Goal: Navigation & Orientation: Find specific page/section

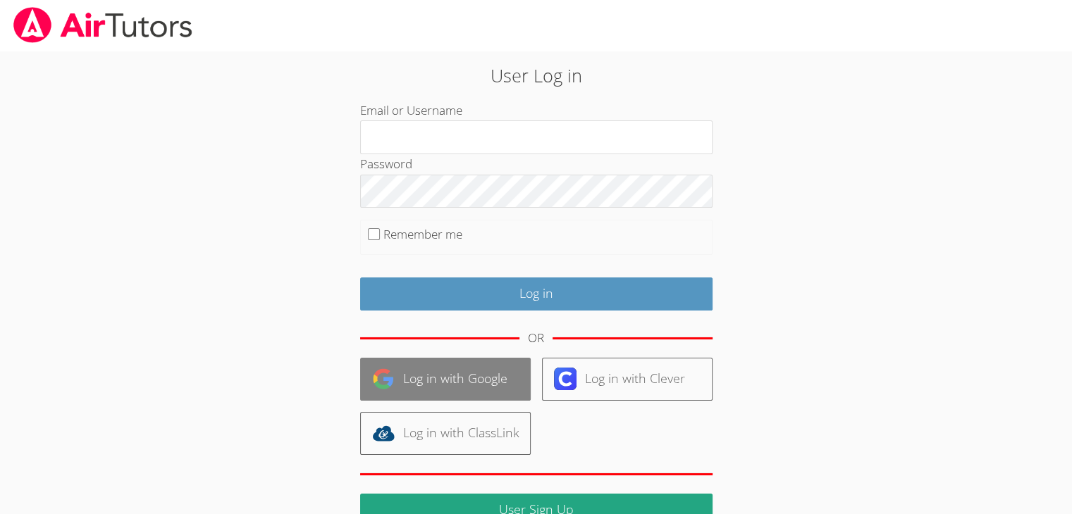
click at [484, 369] on link "Log in with Google" at bounding box center [445, 379] width 171 height 43
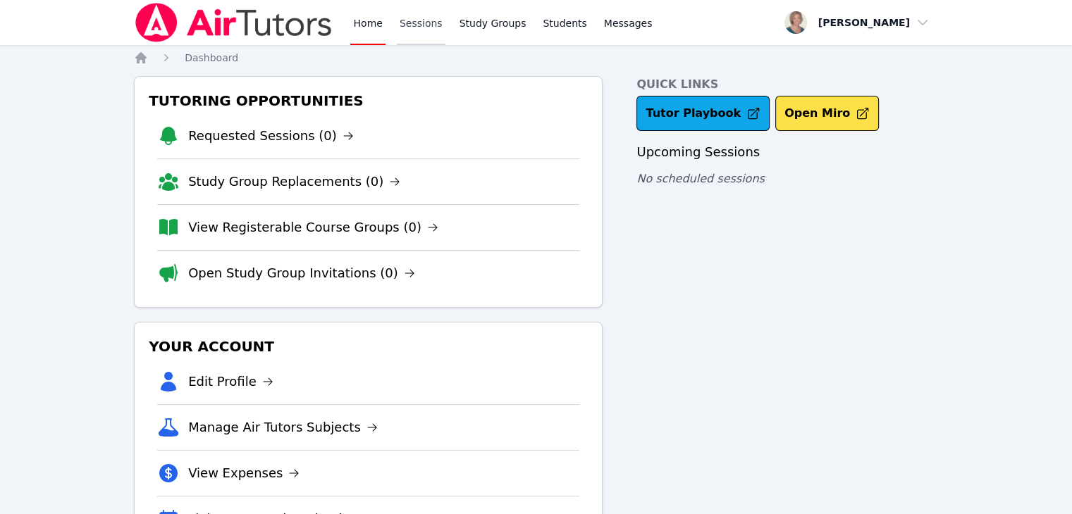
click at [431, 18] on link "Sessions" at bounding box center [421, 22] width 49 height 45
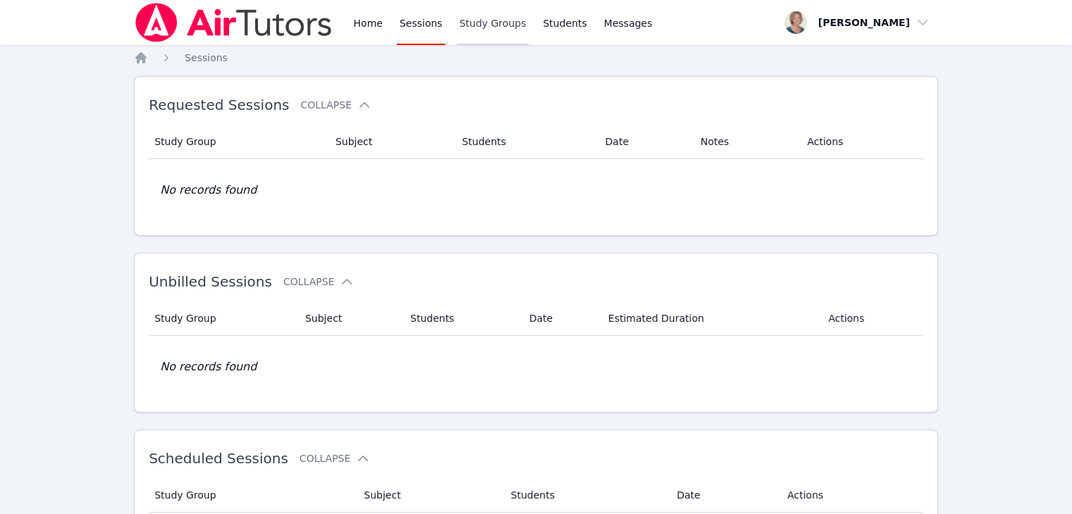
click at [500, 23] on link "Study Groups" at bounding box center [493, 22] width 73 height 45
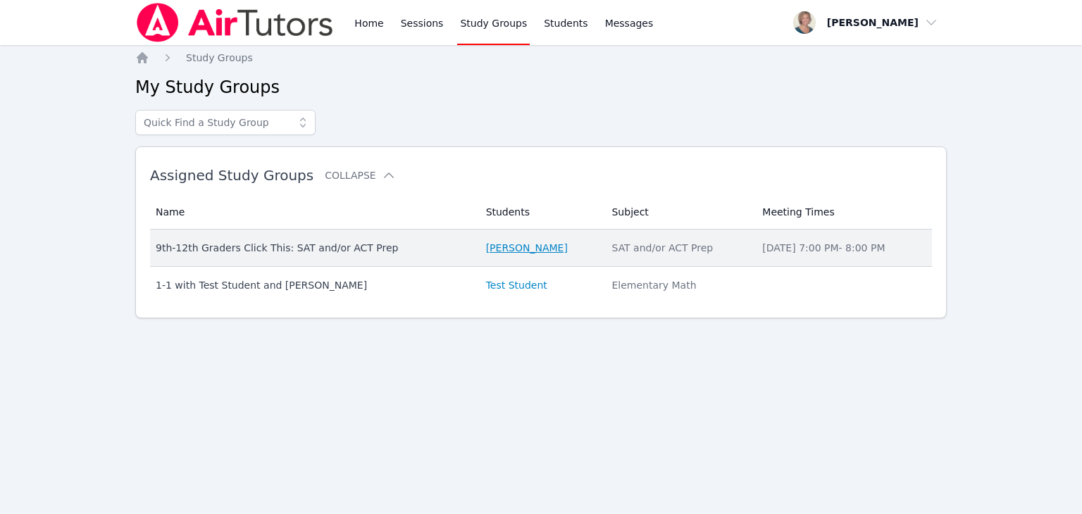
click at [538, 249] on link "[PERSON_NAME]" at bounding box center [527, 248] width 82 height 14
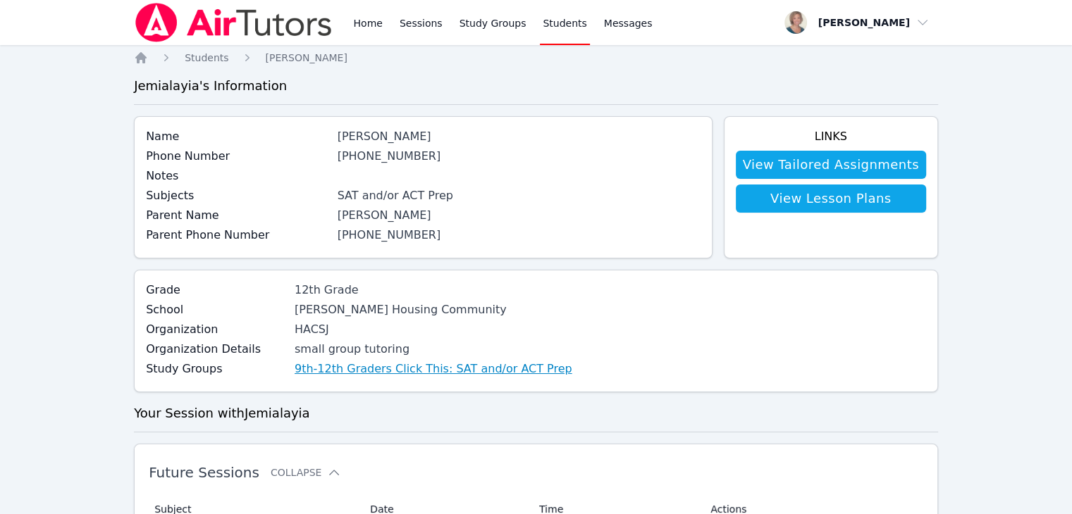
click at [448, 369] on link "9th-12th Graders Click This: SAT and/or ACT Prep" at bounding box center [434, 369] width 278 height 17
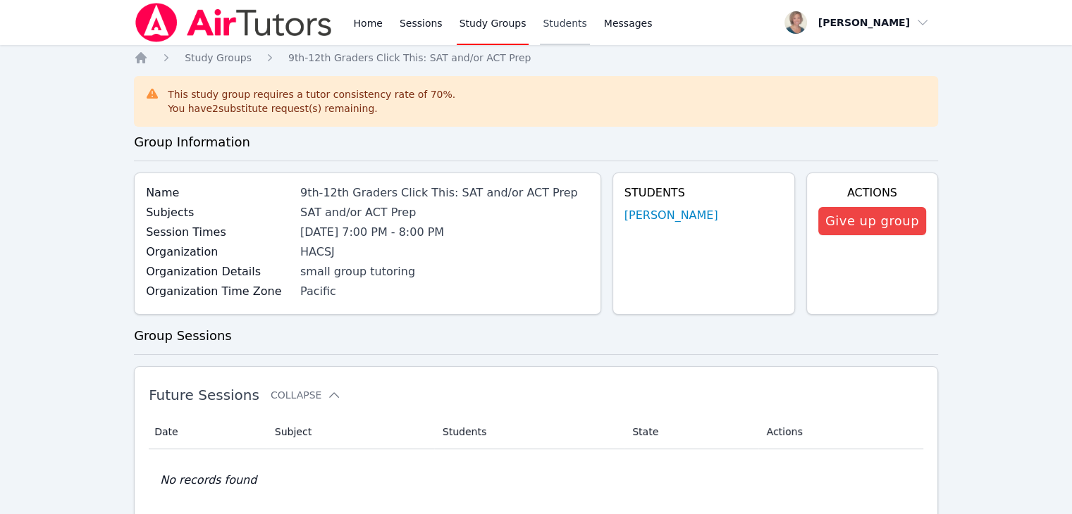
click at [544, 29] on link "Students" at bounding box center [564, 22] width 49 height 45
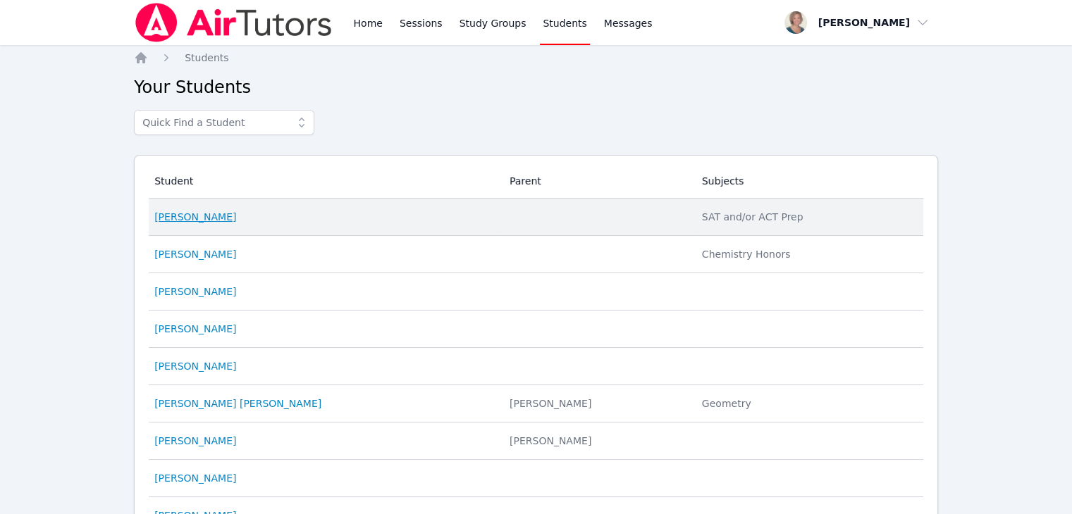
click at [187, 220] on link "[PERSON_NAME]" at bounding box center [195, 217] width 82 height 14
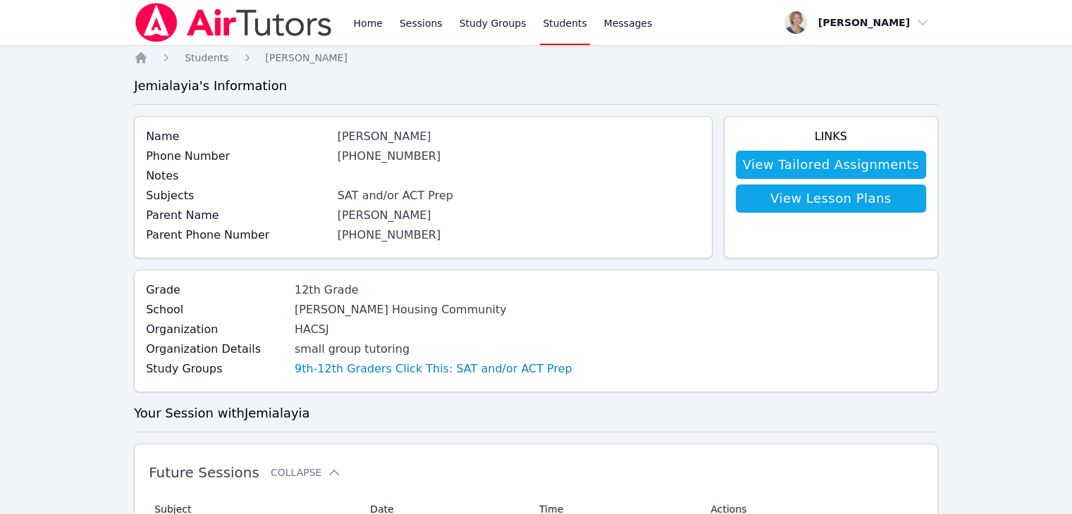
click at [240, 90] on h3 "Jemialayia 's Information" at bounding box center [536, 86] width 804 height 20
click at [913, 20] on span "button" at bounding box center [857, 22] width 154 height 31
drag, startPoint x: 542, startPoint y: 78, endPoint x: 557, endPoint y: 71, distance: 16.1
click at [557, 71] on div "Home Students [PERSON_NAME] Jemialayia 's Information Name [PERSON_NAME] Phone …" at bounding box center [536, 519] width 804 height 937
click at [420, 32] on link "Sessions" at bounding box center [421, 22] width 49 height 45
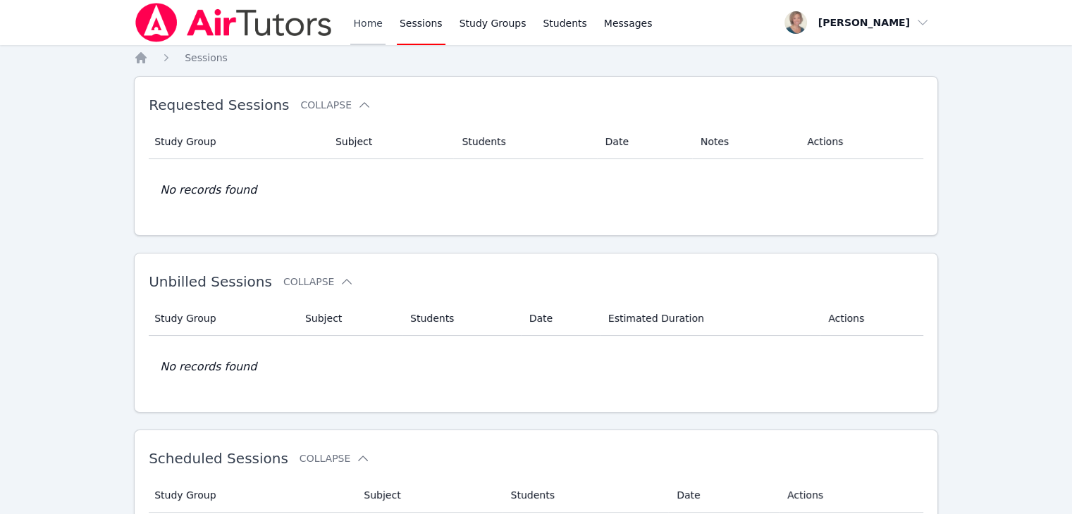
drag, startPoint x: 379, startPoint y: 27, endPoint x: 371, endPoint y: 26, distance: 8.6
click at [371, 26] on link "Home" at bounding box center [367, 22] width 35 height 45
